Goal: Use online tool/utility: Utilize a website feature to perform a specific function

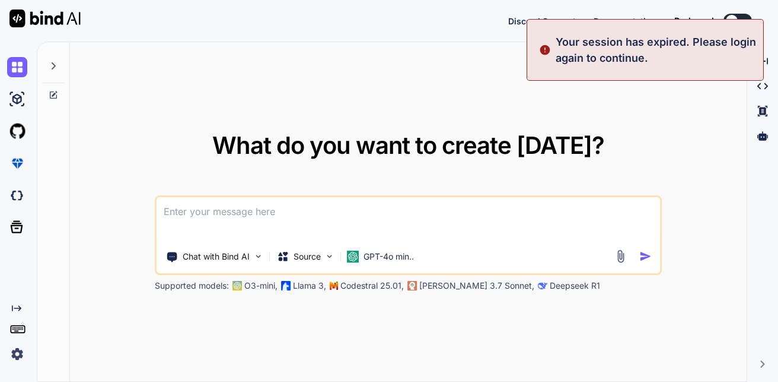
click at [365, 105] on div "What do you want to create [DATE]? Chat with Bind AI Source GPT-4o min.. Suppor…" at bounding box center [408, 212] width 677 height 340
click at [224, 72] on div "What do you want to create [DATE]? Chat with Bind AI Source GPT-4o min.. Suppor…" at bounding box center [408, 212] width 677 height 340
type textarea "x"
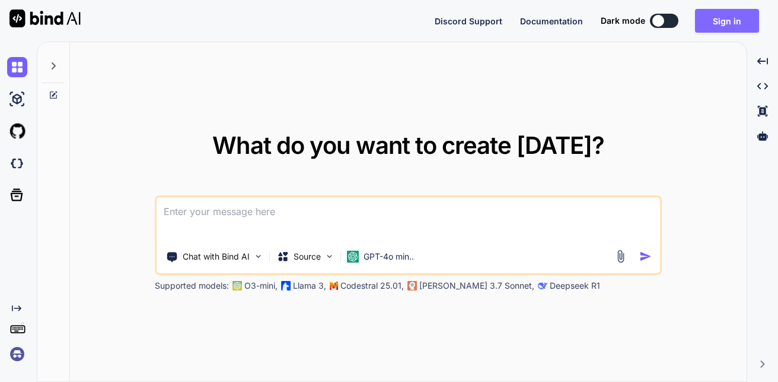
click at [719, 23] on button "Sign in" at bounding box center [727, 21] width 64 height 24
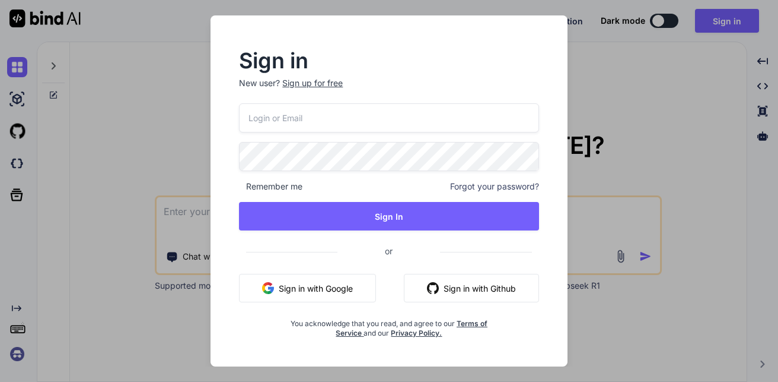
type input "[EMAIL_ADDRESS][DOMAIN_NAME]"
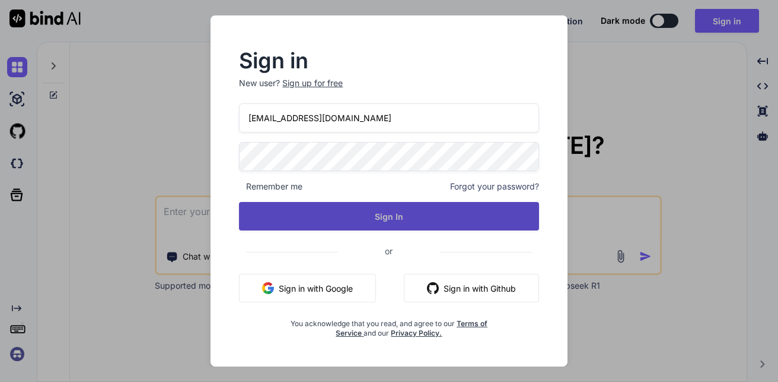
click at [432, 224] on button "Sign In" at bounding box center [389, 216] width 300 height 28
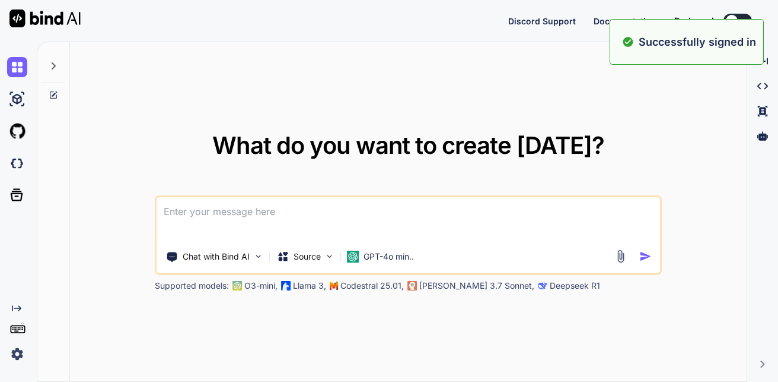
click at [652, 165] on div "What do you want to create [DATE]? Chat with Bind AI Source GPT-4o min.. Suppor…" at bounding box center [409, 213] width 508 height 158
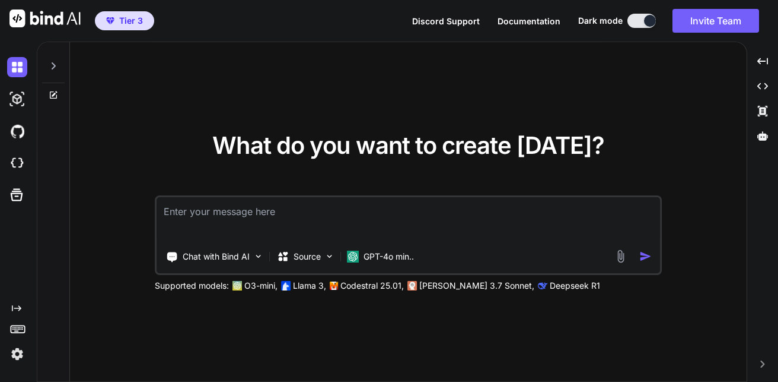
click at [356, 206] on textarea at bounding box center [409, 219] width 504 height 44
type textarea "x"
type textarea "c"
type textarea "x"
type textarea "cr"
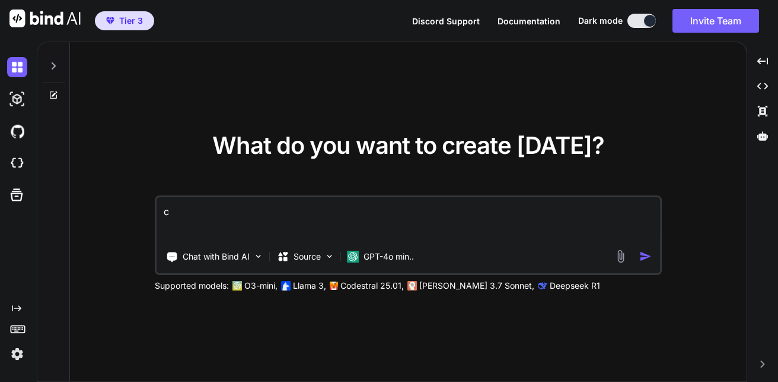
type textarea "x"
type textarea "cre"
type textarea "x"
type textarea "crea"
type textarea "x"
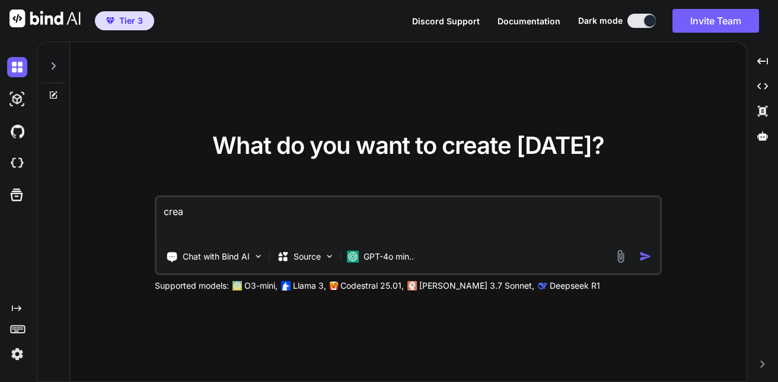
type textarea "creat"
type textarea "x"
type textarea "create"
type textarea "x"
type textarea "create"
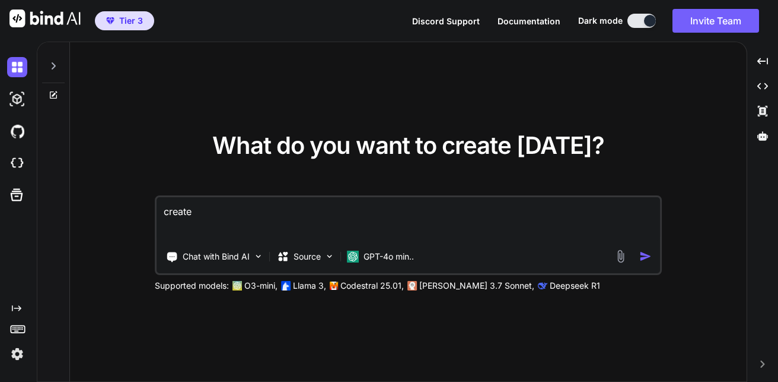
type textarea "x"
type textarea "create a"
type textarea "x"
type textarea "create a"
type textarea "x"
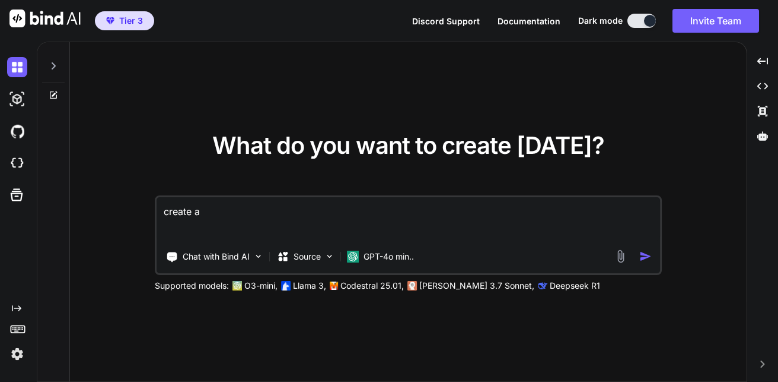
type textarea "create a b"
type textarea "x"
type textarea "create a bu"
type textarea "x"
type textarea "create a [PERSON_NAME]"
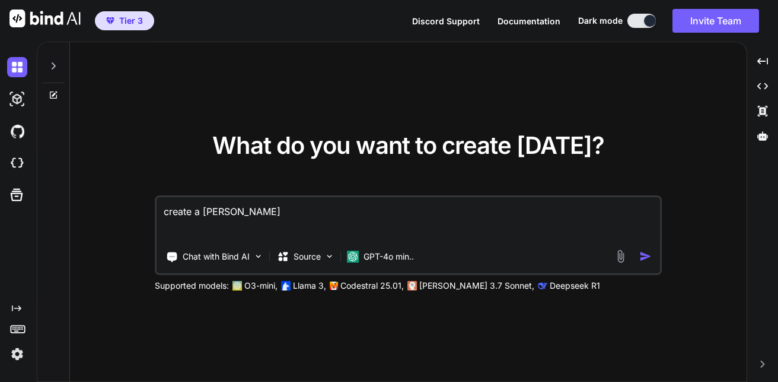
type textarea "x"
type textarea "create a [PERSON_NAME]"
type textarea "x"
type textarea "create a buisn"
type textarea "x"
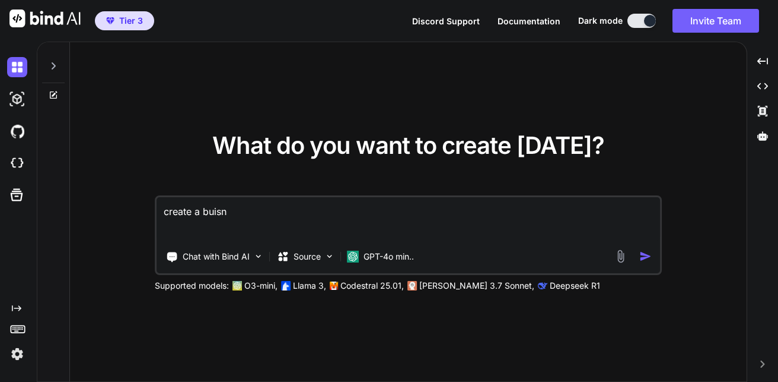
type textarea "create a buisns"
type textarea "x"
type textarea "create a buisnss"
type textarea "x"
type textarea "create a buisns"
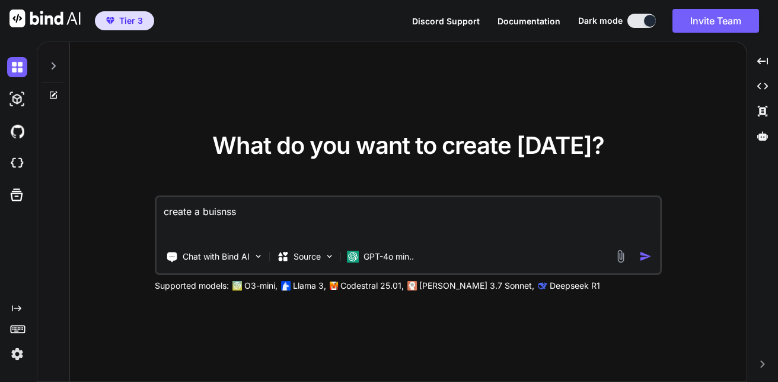
type textarea "x"
type textarea "create a buisn"
type textarea "x"
type textarea "create a buisne"
type textarea "x"
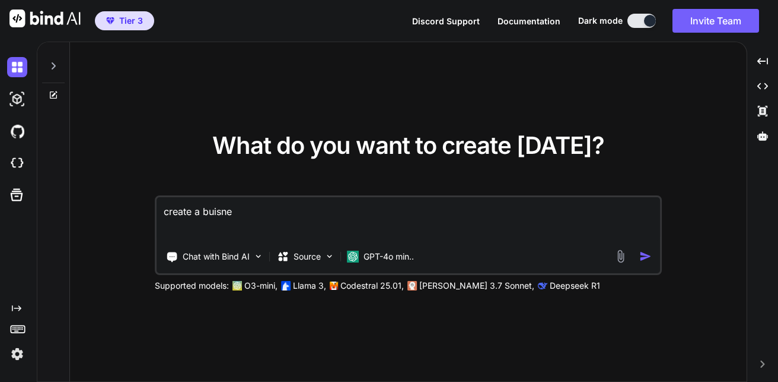
type textarea "create a buisnes"
type textarea "x"
type textarea "create a buisness"
type textarea "x"
type textarea "create a buisness"
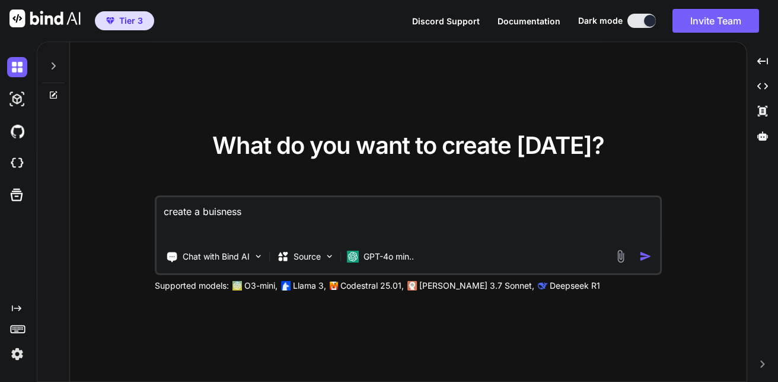
type textarea "x"
type textarea "create a buisness"
type textarea "x"
type textarea "create a buisnes"
type textarea "x"
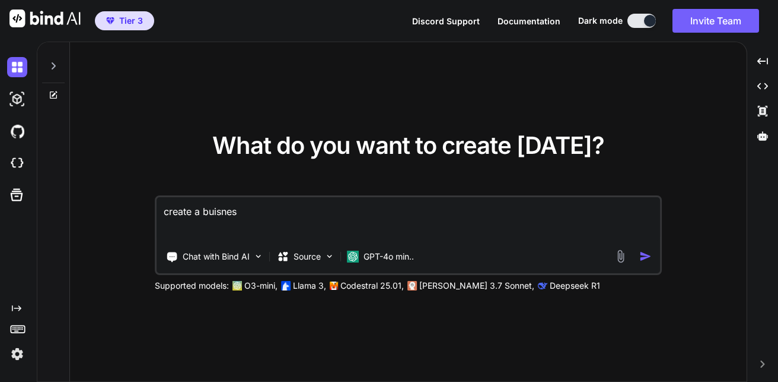
type textarea "create a buisne"
type textarea "x"
type textarea "create a buisn"
type textarea "x"
type textarea "create a [PERSON_NAME]"
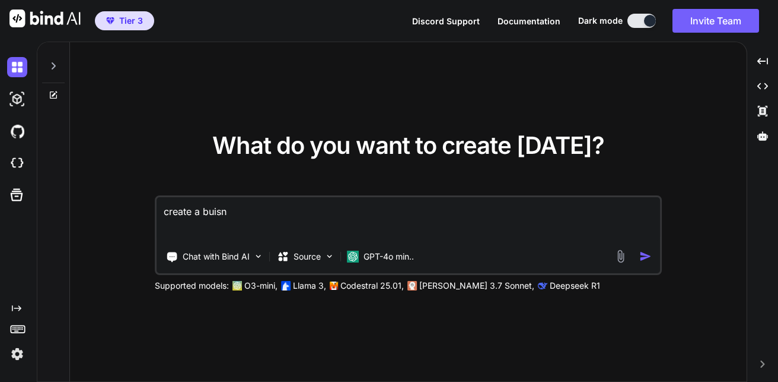
type textarea "x"
type textarea "create a [PERSON_NAME]"
type textarea "x"
type textarea "create a bu"
type textarea "x"
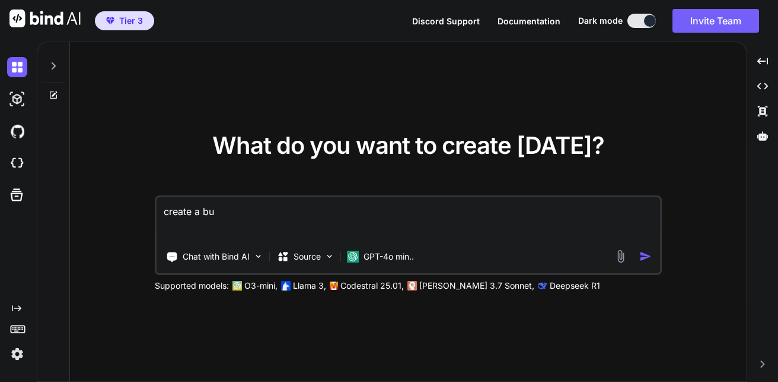
type textarea "create a b"
type textarea "x"
type textarea "create a"
type textarea "x"
type textarea "create a g"
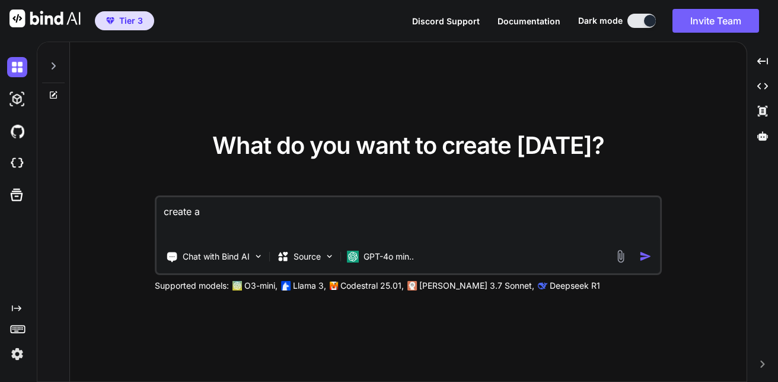
type textarea "x"
type textarea "create a gr"
type textarea "x"
type textarea "create a gra"
type textarea "x"
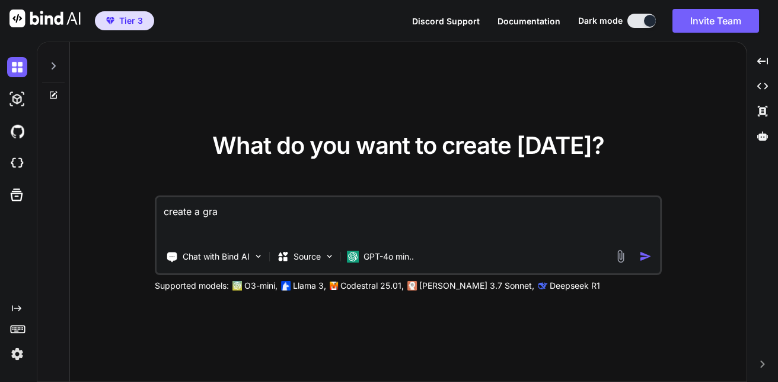
type textarea "create a grap"
type textarea "x"
type textarea "create a graph"
type textarea "x"
type textarea "create a graphi"
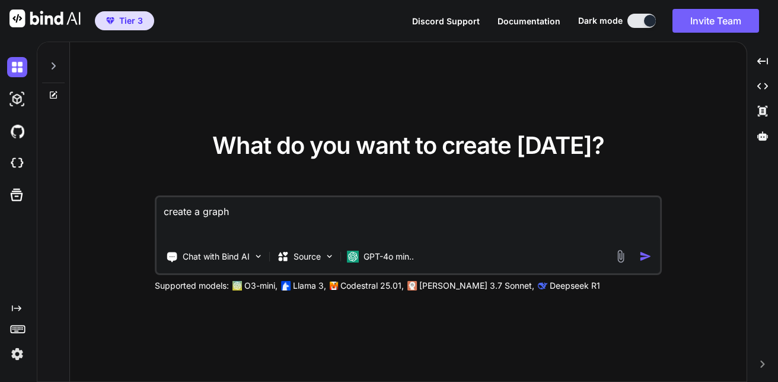
type textarea "x"
type textarea "create a graphic"
type textarea "x"
type textarea "create a graphic"
type textarea "x"
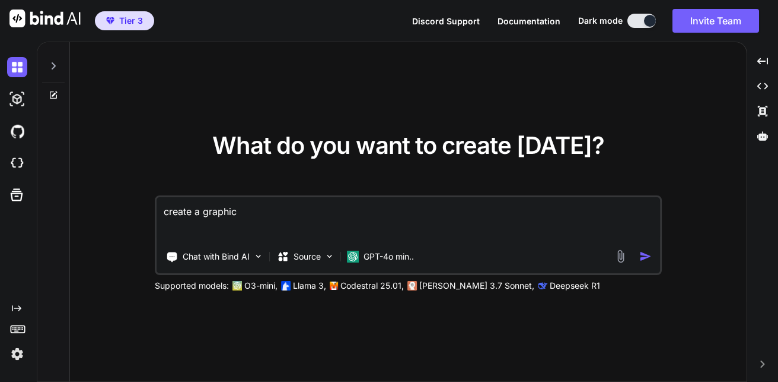
type textarea "create a graphic d"
type textarea "x"
type textarea "create a graphic de"
type textarea "x"
type textarea "create a graphic des"
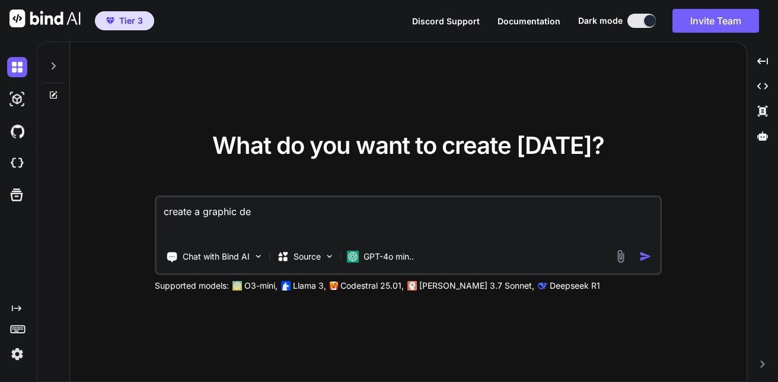
type textarea "x"
type textarea "create a graphic desi"
type textarea "x"
type textarea "create a graphic desig"
type textarea "x"
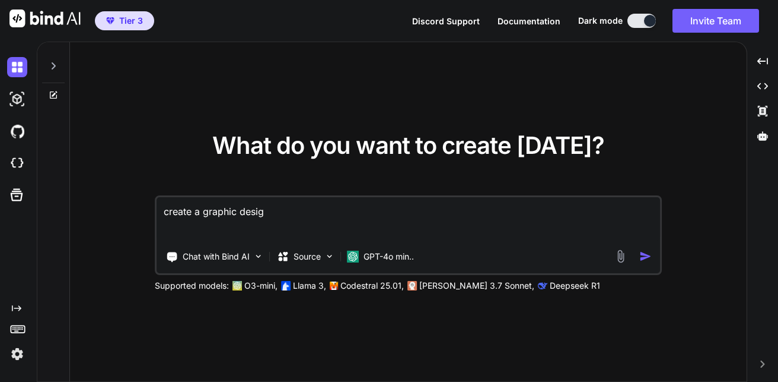
type textarea "create a graphic design"
type textarea "x"
type textarea "create a graphic design"
type textarea "x"
type textarea "create a graphic design b"
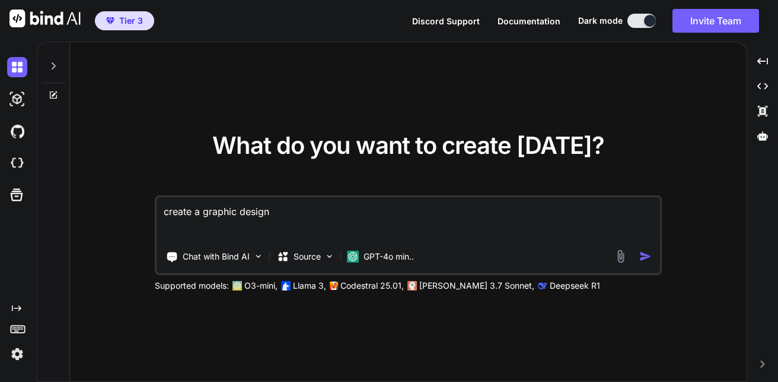
type textarea "x"
type textarea "create a graphic design bu"
type textarea "x"
type textarea "create a graphic design [PERSON_NAME]"
type textarea "x"
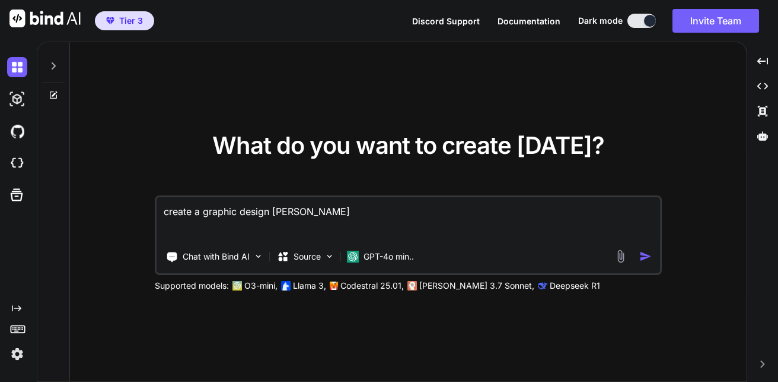
type textarea "create a graphic design [PERSON_NAME]"
type textarea "x"
type textarea "create a graphic design buisn"
type textarea "x"
type textarea "create a graphic design buisne"
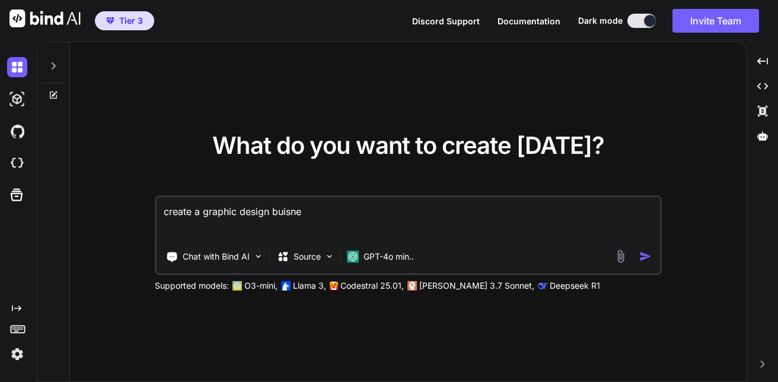
type textarea "x"
type textarea "create a graphic design buisnes"
type textarea "x"
type textarea "create a graphic design buisness"
type textarea "x"
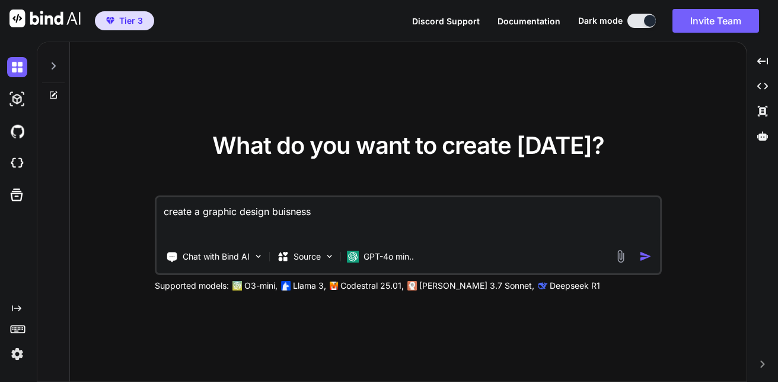
type textarea "create a graphic design buisness"
type textarea "x"
type textarea "create a graphic design buisness w"
type textarea "x"
type textarea "create a graphic design buisness we"
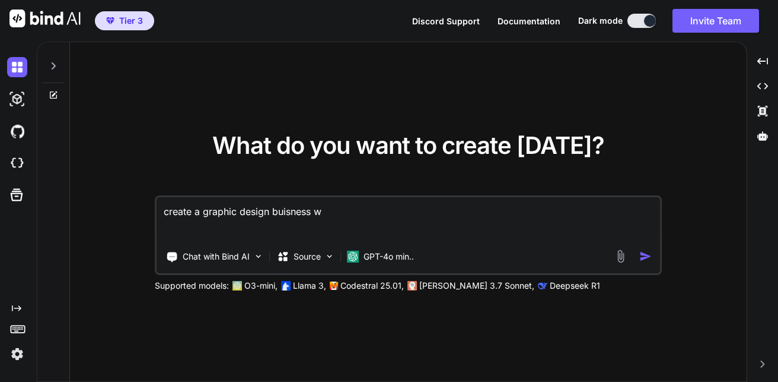
type textarea "x"
type textarea "create a graphic design buisness web"
type textarea "x"
type textarea "create a graphic design buisness webp"
type textarea "x"
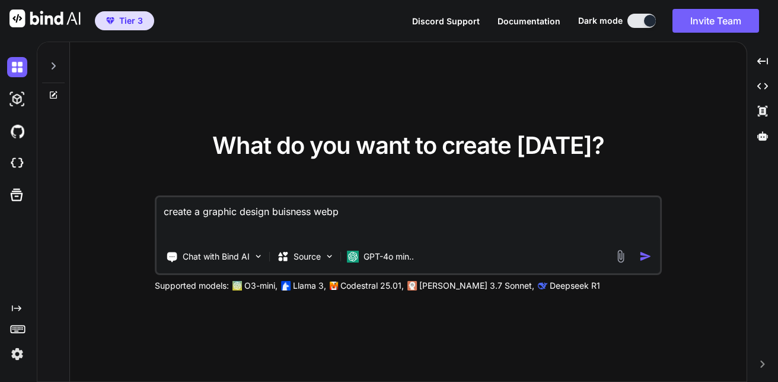
type textarea "create a graphic design buisness webpa"
type textarea "x"
type textarea "create a graphic design buisness webpag"
type textarea "x"
type textarea "create a graphic design buisness webpage"
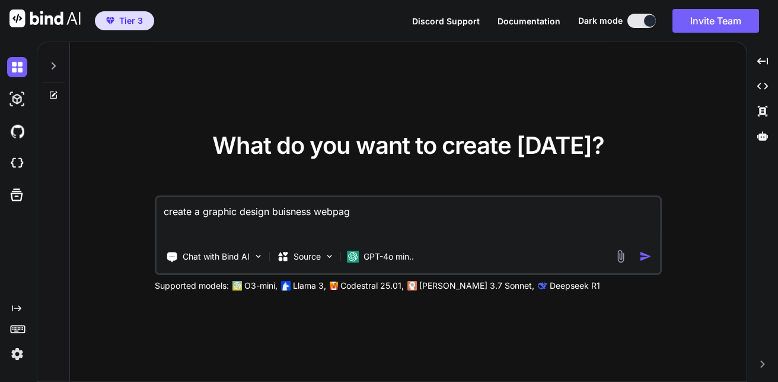
type textarea "x"
type textarea "create a graphic design buisness webpage"
type textarea "x"
type textarea "create a graphic design buisness webpage w"
type textarea "x"
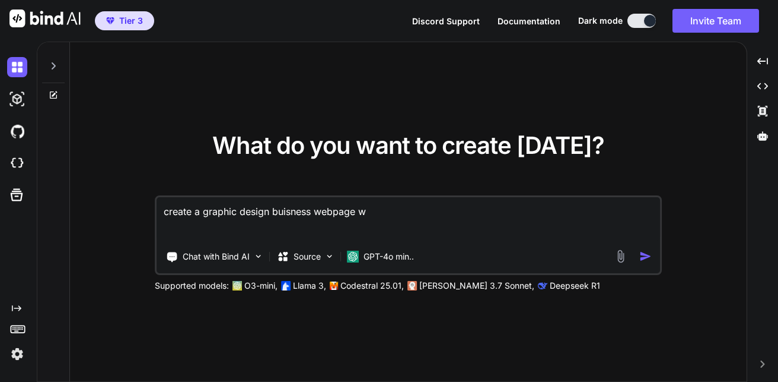
type textarea "create a graphic design buisness webpage wi"
type textarea "x"
type textarea "create a graphic design buisness webpage wit"
type textarea "x"
type textarea "create a graphic design buisness webpage with"
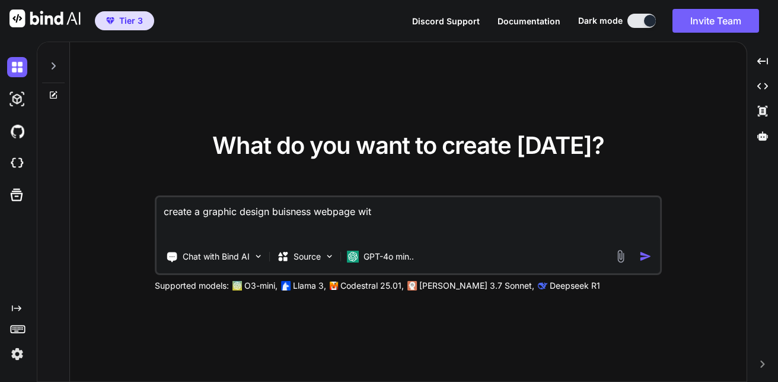
type textarea "x"
type textarea "create a graphic design buisness webpage with"
type textarea "x"
type textarea "create a graphic design buisness webpage with a"
type textarea "x"
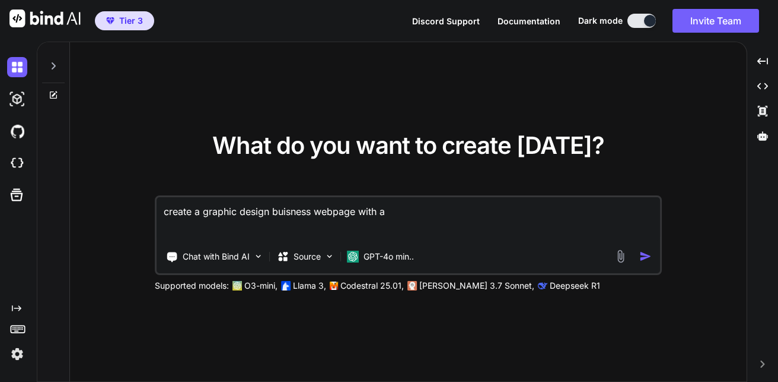
type textarea "create a graphic design buisness webpage with a"
type textarea "x"
type textarea "create a graphic design buisness webpage with a b"
type textarea "x"
type textarea "create a graphic design buisness webpage with a bl"
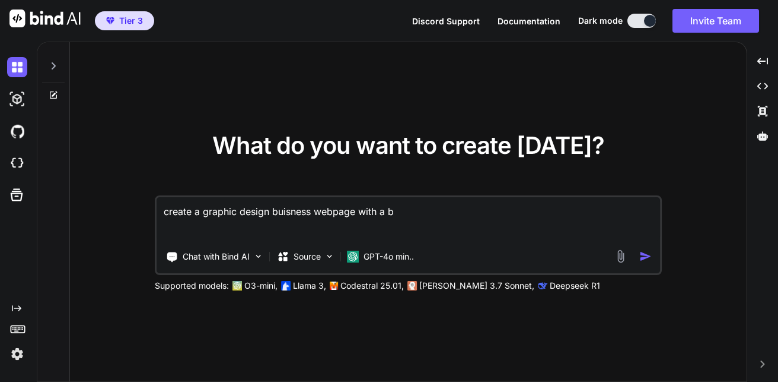
type textarea "x"
type textarea "create a graphic design buisness webpage with a blu"
type textarea "x"
type textarea "create a graphic design buisness webpage with a blue"
type textarea "x"
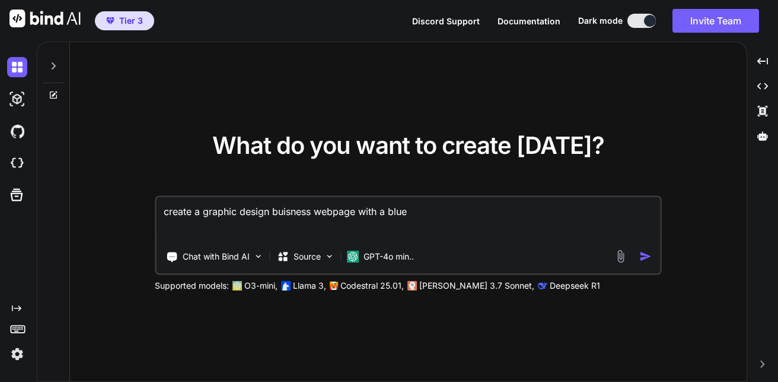
type textarea "create a graphic design buisness webpage with a blue"
type textarea "x"
type textarea "create a graphic design buisness webpage with a blue a"
type textarea "x"
type textarea "create a graphic design buisness webpage with a blue an"
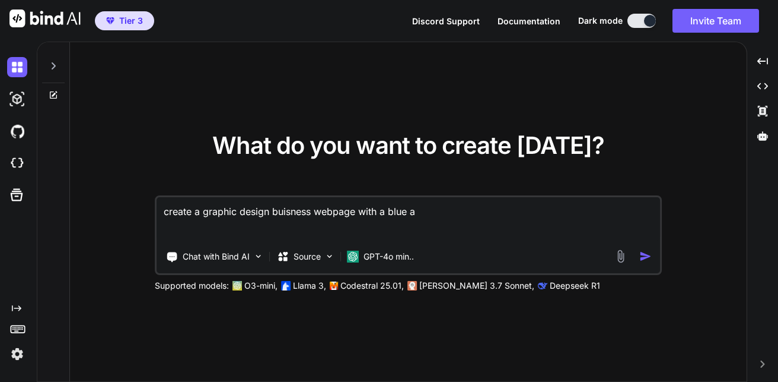
type textarea "x"
type textarea "create a graphic design buisness webpage with a blue ans"
type textarea "x"
type textarea "create a graphic design buisness webpage with a blue an"
type textarea "x"
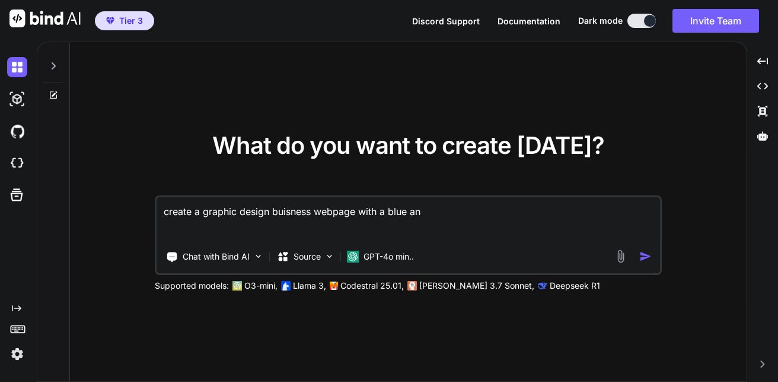
type textarea "create a graphic design buisness webpage with a blue and"
type textarea "x"
type textarea "create a graphic design buisness webpage with a blue and"
type textarea "x"
type textarea "create a graphic design buisness webpage with a blue and r"
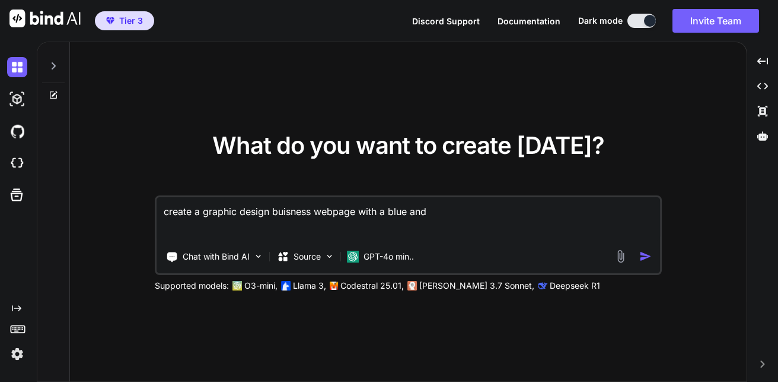
type textarea "x"
type textarea "create a graphic design buisness webpage with a blue and re"
type textarea "x"
type textarea "create a graphic design buisness webpage with a blue and red"
type textarea "x"
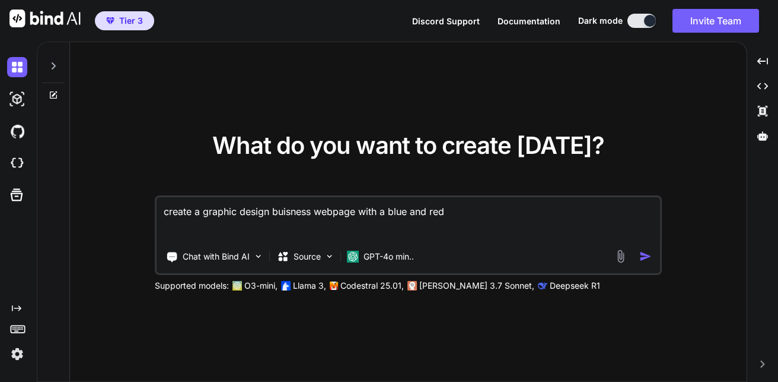
type textarea "create a graphic design buisness webpage with a blue and red"
type textarea "x"
type textarea "create a graphic design buisness webpage with a blue and red c"
type textarea "x"
type textarea "create a graphic design buisness webpage with a blue and red co"
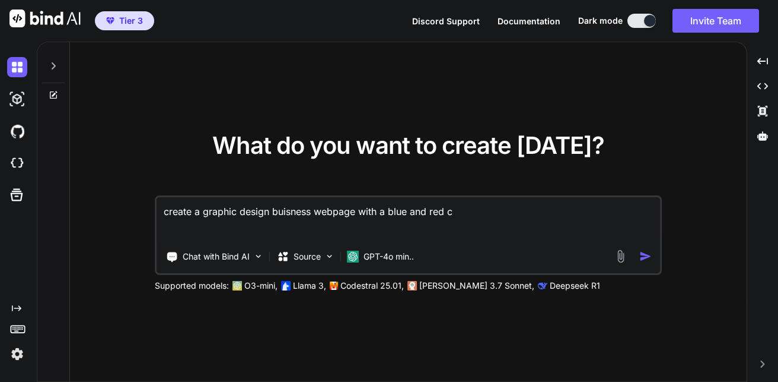
type textarea "x"
type textarea "create a graphic design buisness webpage with a blue and red col"
type textarea "x"
type textarea "create a graphic design buisness webpage with a blue and red colo"
type textarea "x"
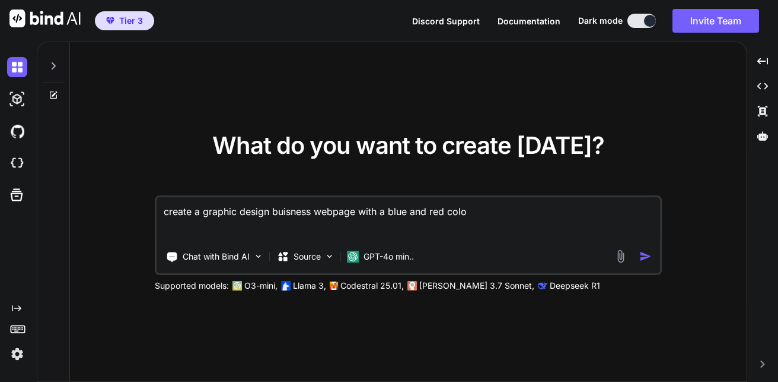
type textarea "create a graphic design buisness webpage with a blue and red color"
type textarea "x"
type textarea "create a graphic design buisness webpage with a blue and red color"
type textarea "x"
type textarea "create a graphic design buisness webpage with a blue and red color s"
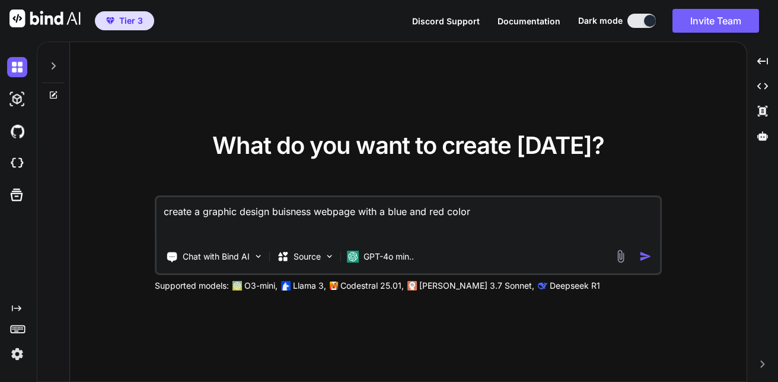
type textarea "x"
type textarea "create a graphic design buisness webpage with a blue and red color sc"
type textarea "x"
type textarea "create a graphic design buisness webpage with a blue and red color sch"
type textarea "x"
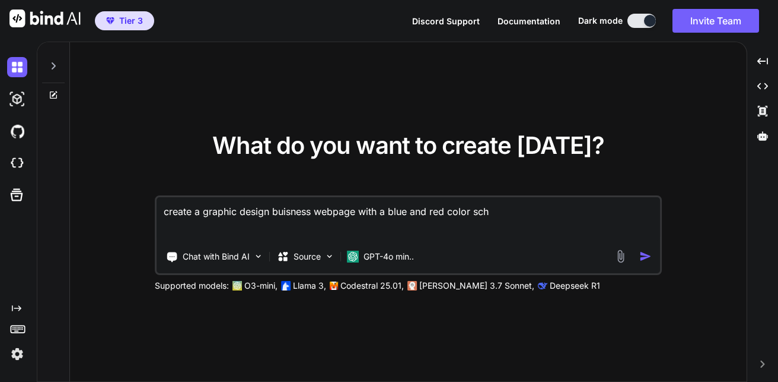
type textarea "create a graphic design buisness webpage with a blue and red color sche"
type textarea "x"
type textarea "create a graphic design buisness webpage with a blue and red color schem"
type textarea "x"
type textarea "create a graphic design buisness webpage with a blue and red color scheme"
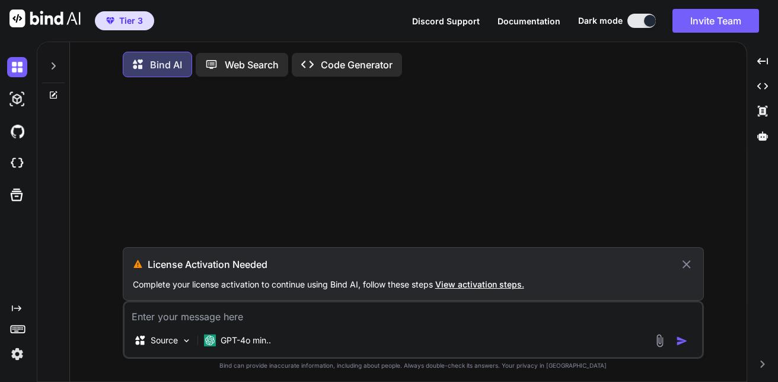
click at [267, 62] on p "Web Search" at bounding box center [252, 65] width 54 height 14
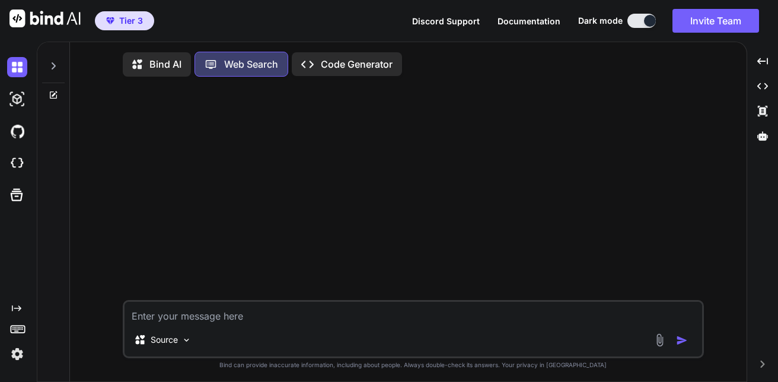
scroll to position [5, 0]
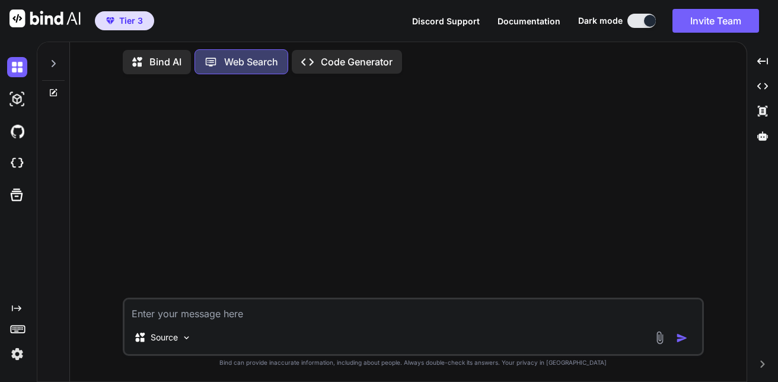
click at [354, 58] on p "Code Generator" at bounding box center [357, 62] width 72 height 14
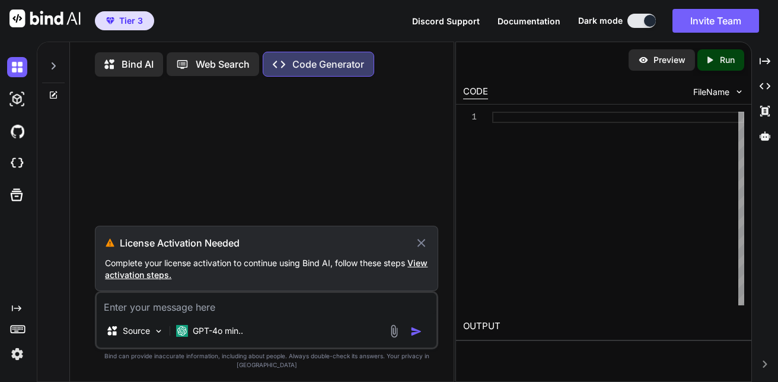
click at [478, 120] on div at bounding box center [477, 117] width 29 height 11
click at [419, 246] on icon at bounding box center [422, 243] width 8 height 8
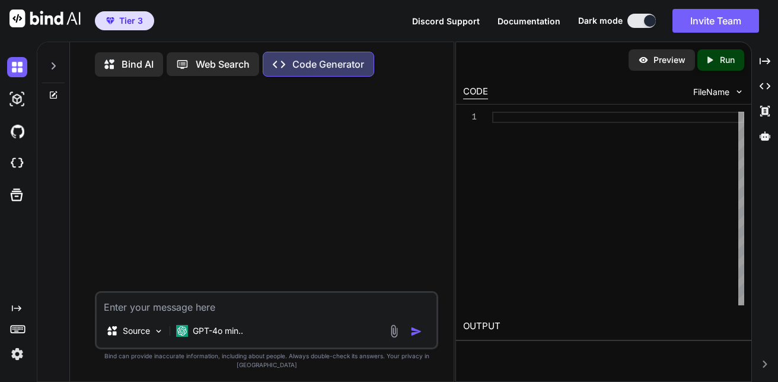
click at [50, 66] on icon at bounding box center [53, 65] width 9 height 9
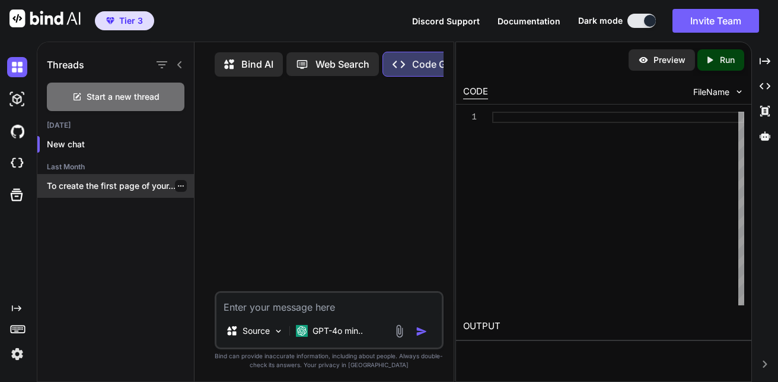
click at [129, 181] on p "To create the first page of your..." at bounding box center [120, 186] width 147 height 12
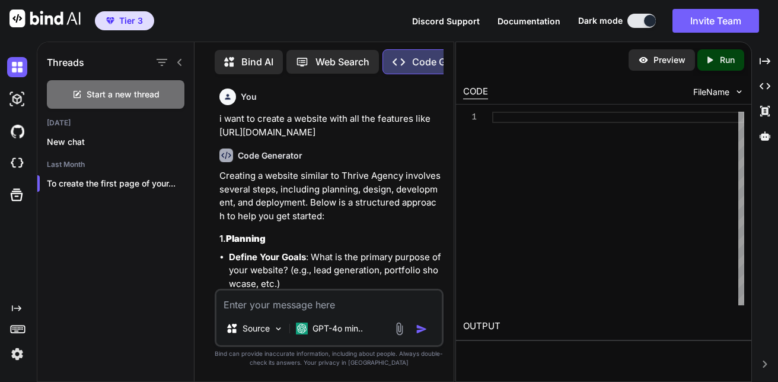
drag, startPoint x: 430, startPoint y: 120, endPoint x: 417, endPoint y: 138, distance: 21.7
click at [433, 137] on p "i want to create a website with all the features like [URL][DOMAIN_NAME]" at bounding box center [331, 125] width 222 height 27
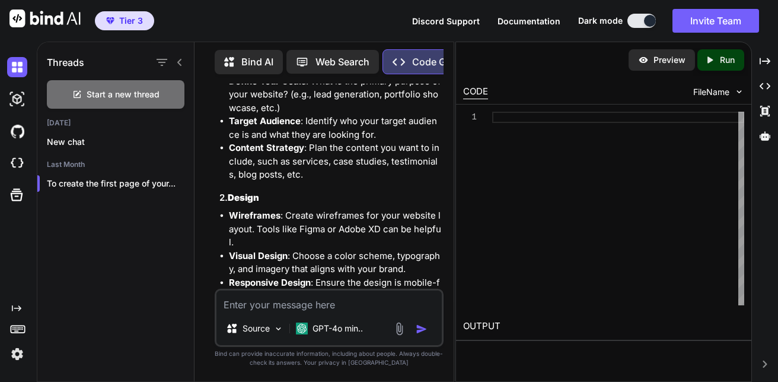
scroll to position [178, 0]
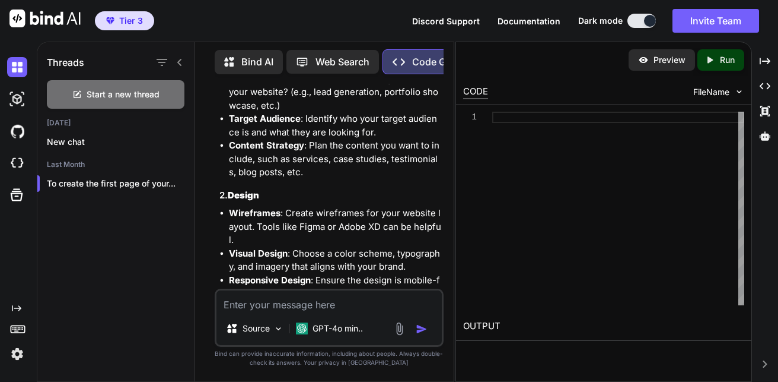
click at [348, 122] on li "Target Audience : Identify who your target audience is and what they are lookin…" at bounding box center [335, 125] width 212 height 27
click at [75, 136] on p "New chat" at bounding box center [120, 142] width 147 height 12
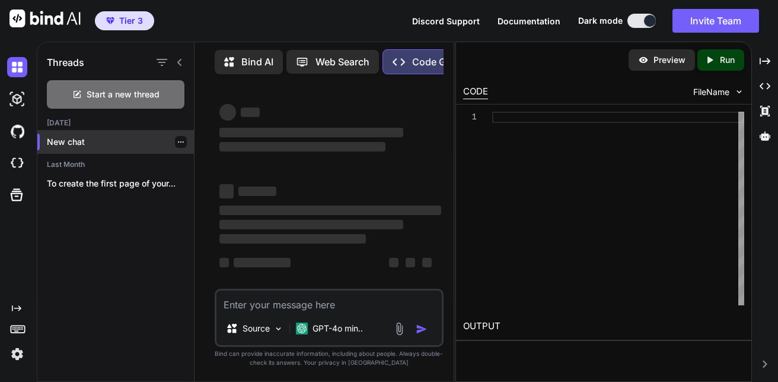
scroll to position [0, 0]
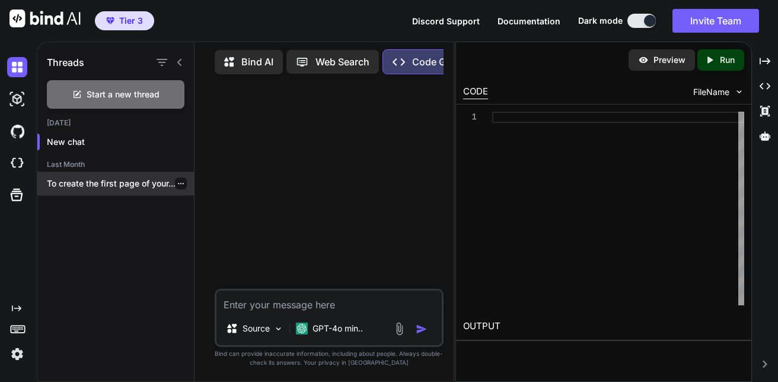
click at [72, 177] on p "To create the first page of your..." at bounding box center [120, 183] width 147 height 12
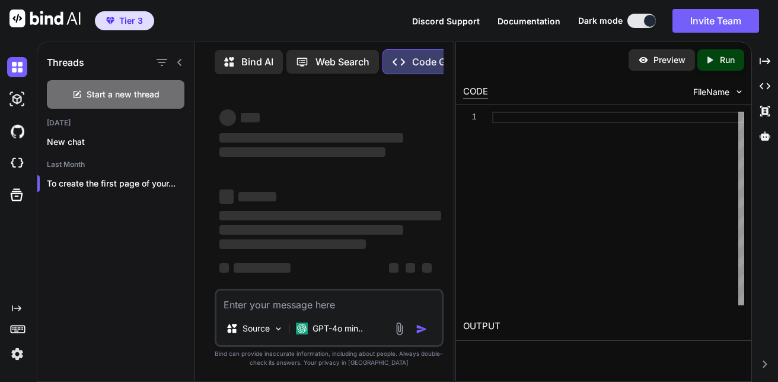
type textarea "x"
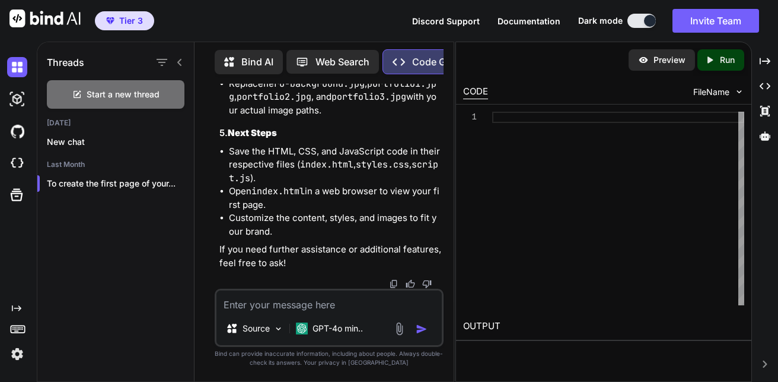
scroll to position [6149, 0]
